Goal: Check status: Check status

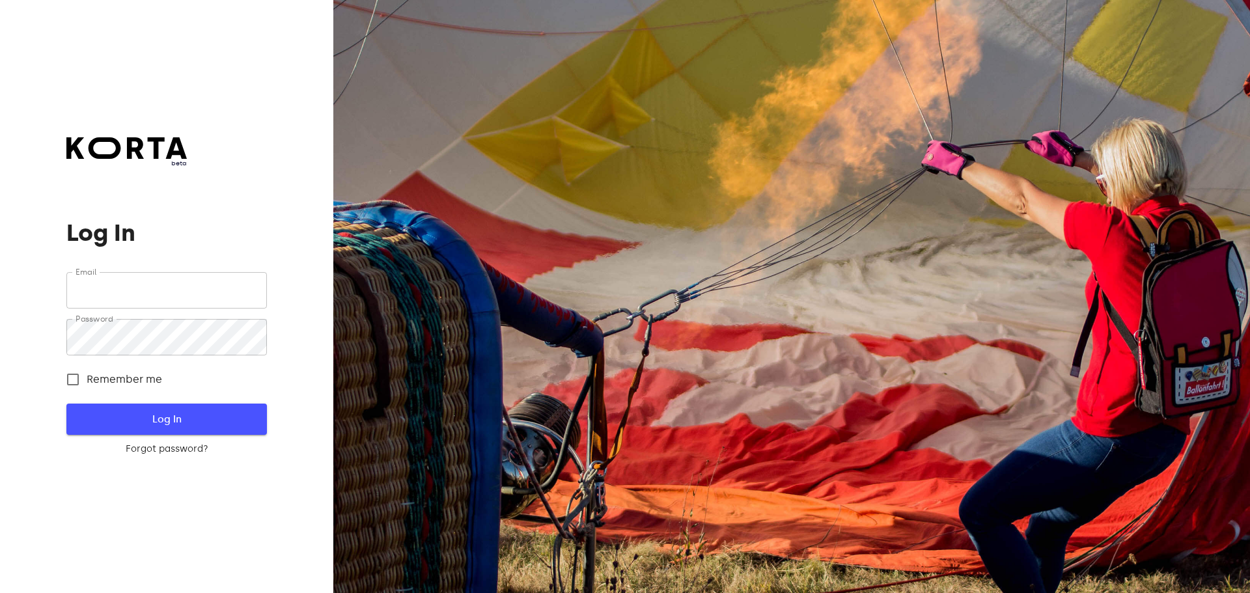
type input "[EMAIL_ADDRESS][DOMAIN_NAME]"
click at [170, 417] on span "Log In" at bounding box center [166, 419] width 158 height 17
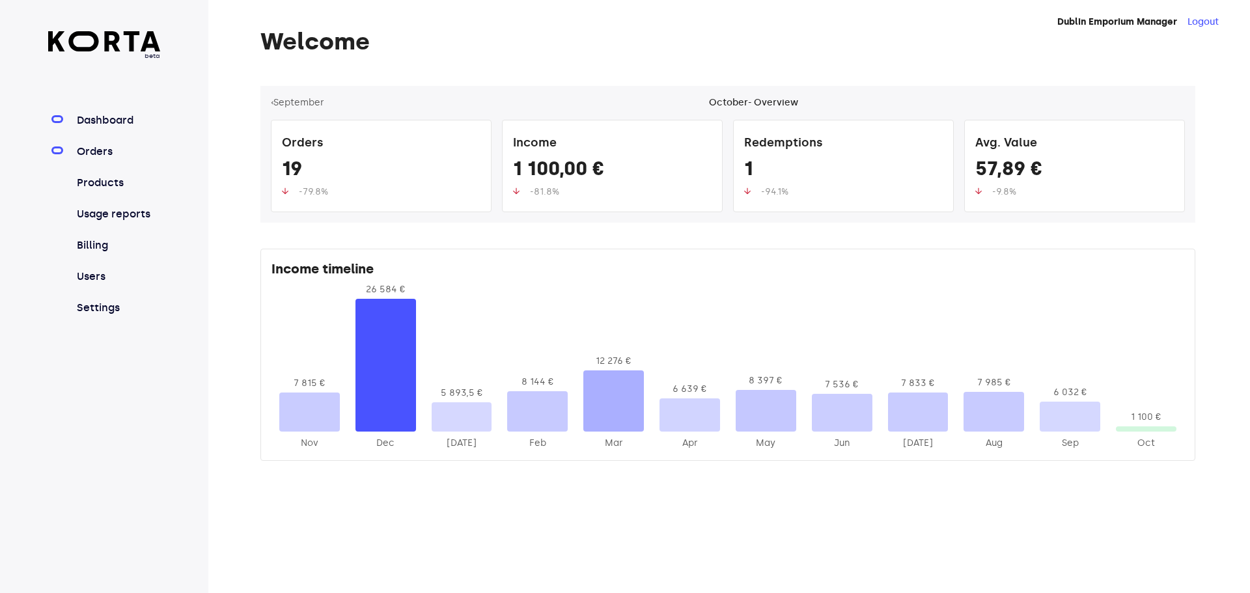
click at [123, 150] on link "Orders" at bounding box center [117, 152] width 87 height 16
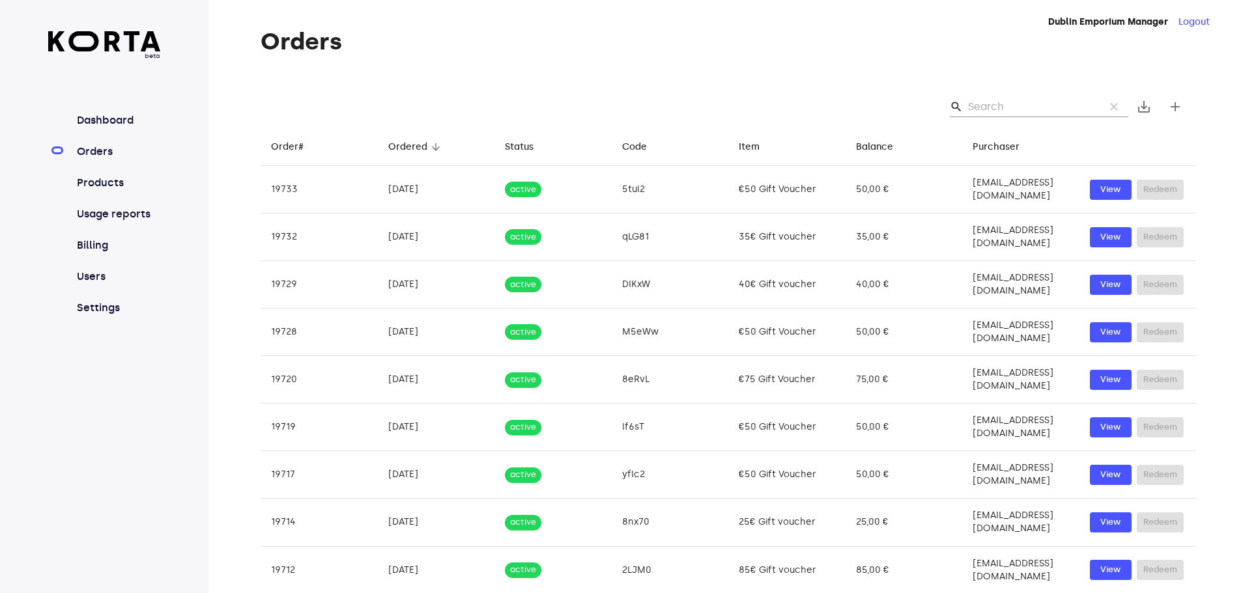
click at [970, 107] on input "Search" at bounding box center [1031, 106] width 126 height 21
paste input "[EMAIL_ADDRESS][DOMAIN_NAME]"
type input "[EMAIL_ADDRESS][DOMAIN_NAME]"
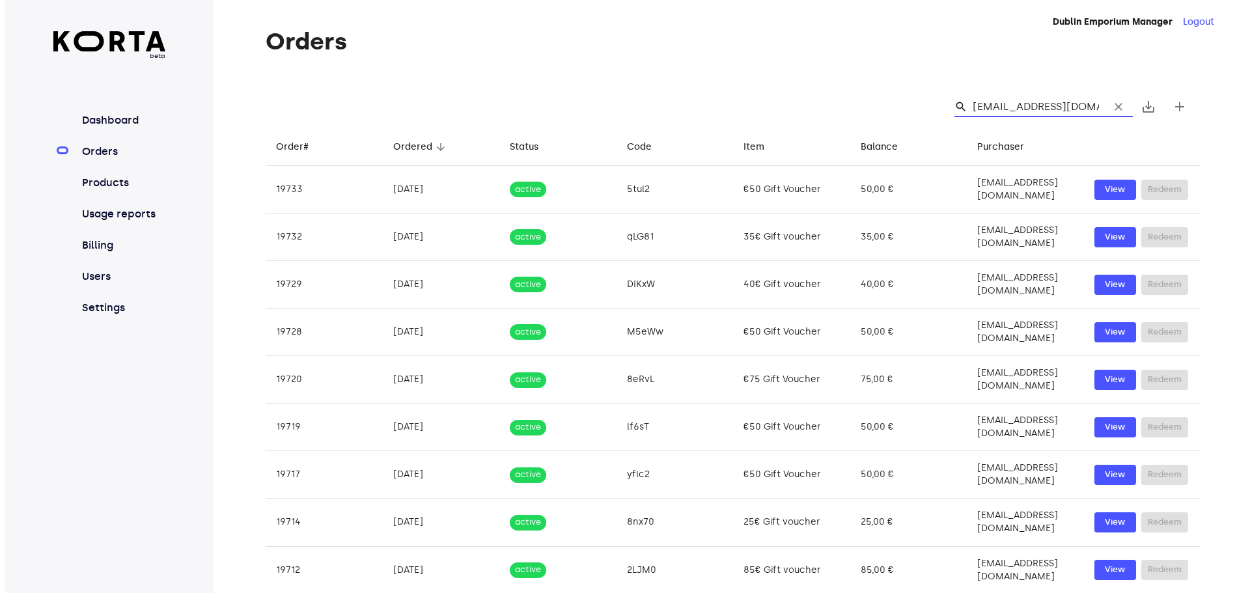
scroll to position [0, 4]
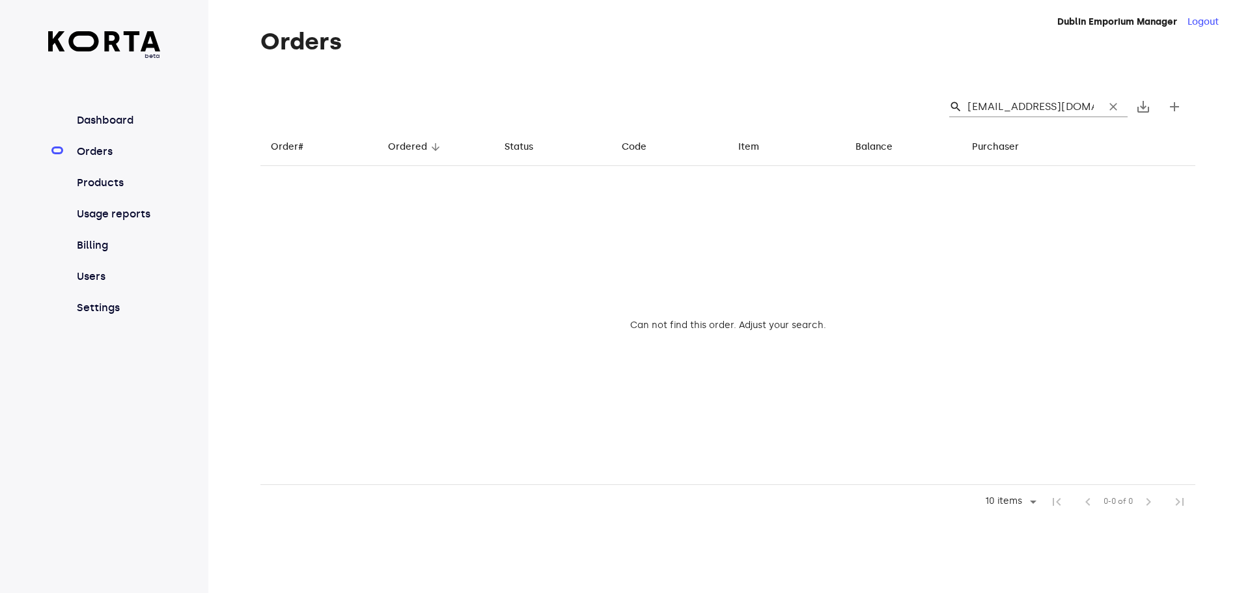
click at [1098, 102] on div "search [EMAIL_ADDRESS][DOMAIN_NAME] clear" at bounding box center [1039, 106] width 178 height 21
type input "unalanning"
drag, startPoint x: 1039, startPoint y: 108, endPoint x: 971, endPoint y: 97, distance: 68.6
click at [971, 97] on input "unalanning" at bounding box center [1031, 106] width 126 height 21
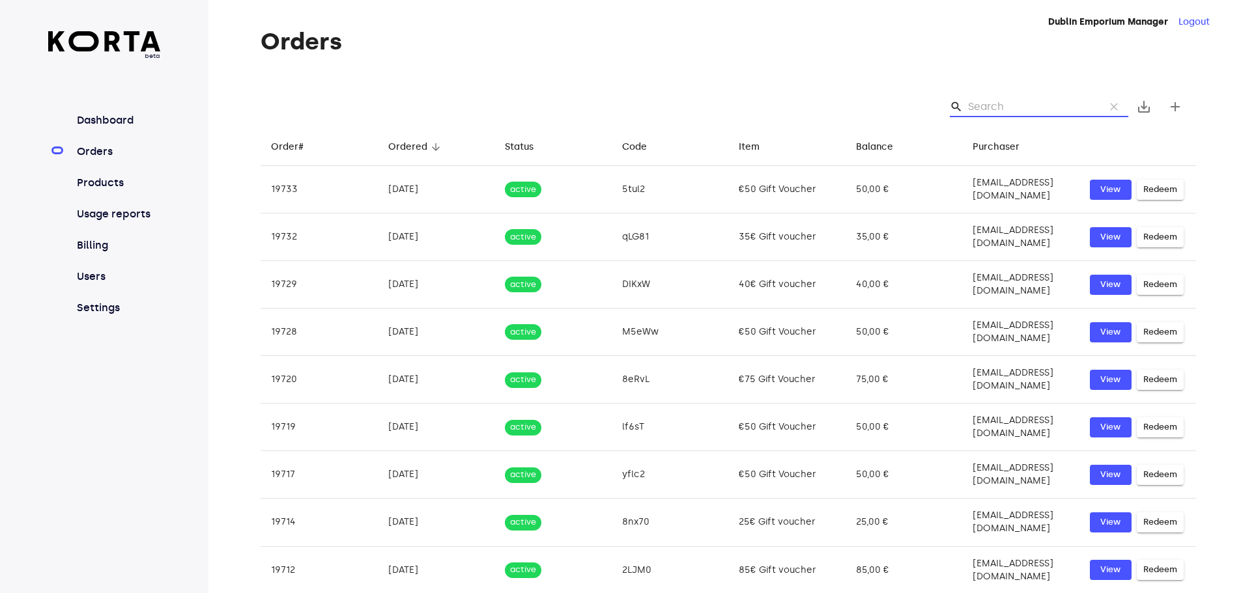
paste input "[PERSON_NAME]"
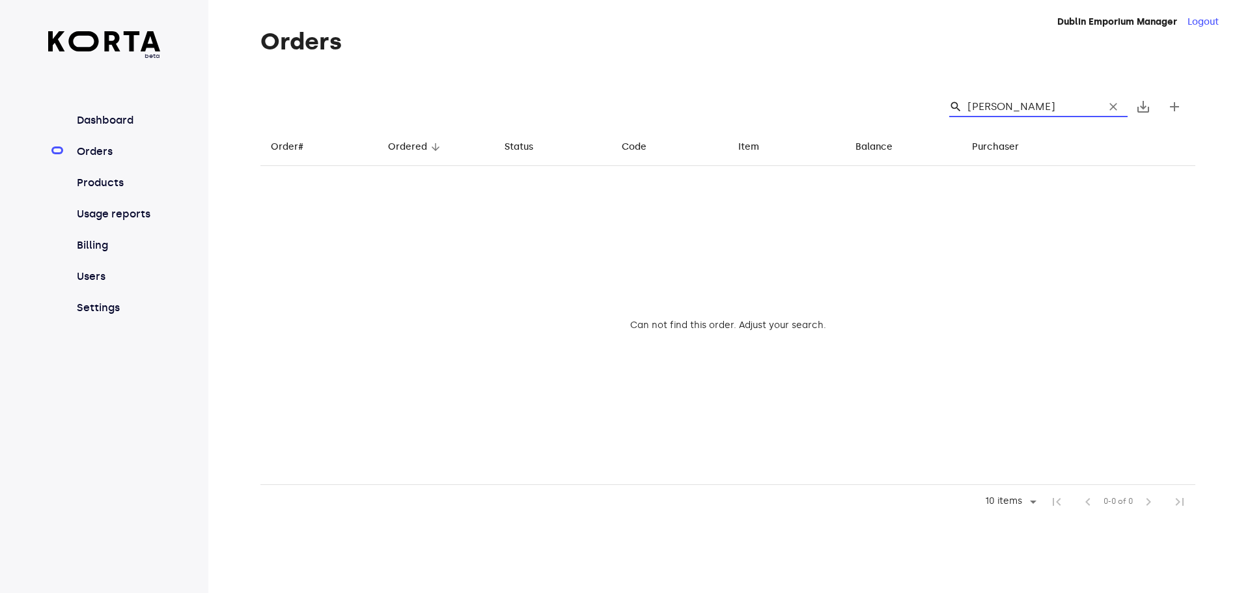
click at [979, 103] on input "[PERSON_NAME]" at bounding box center [1031, 106] width 126 height 21
type input "[PERSON_NAME]"
click at [1112, 112] on span "clear" at bounding box center [1113, 106] width 13 height 13
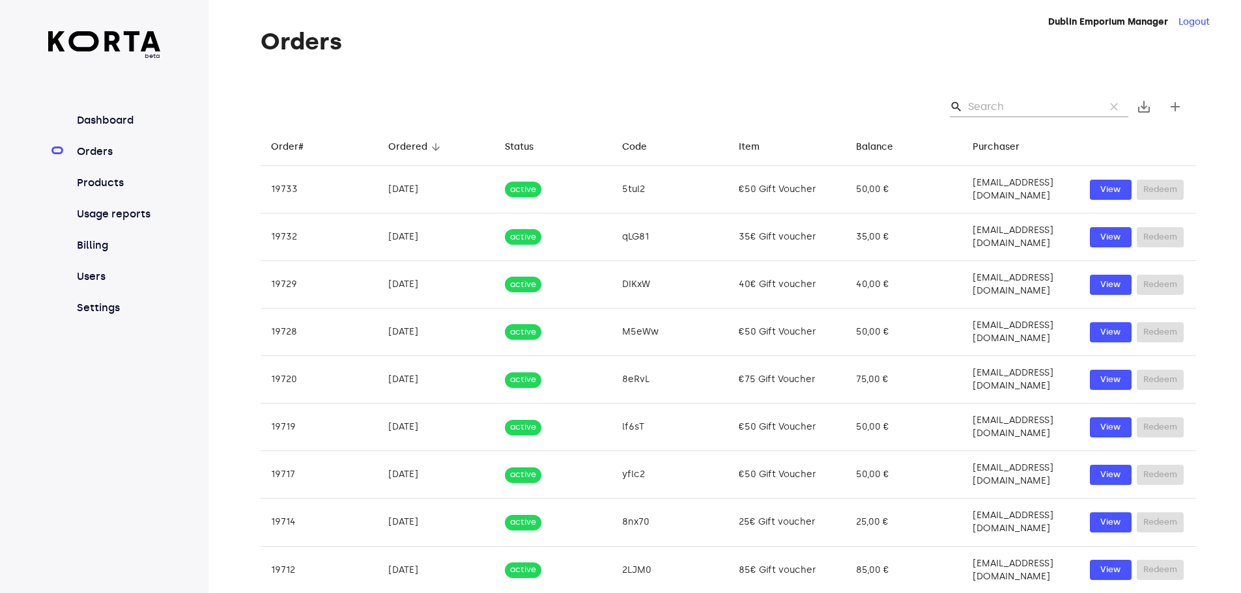
click at [1016, 104] on input "Search" at bounding box center [1031, 106] width 126 height 21
paste input "#[DATE]-[DATE]"
type input "#[DATE]-[DATE]"
